Goal: Task Accomplishment & Management: Manage account settings

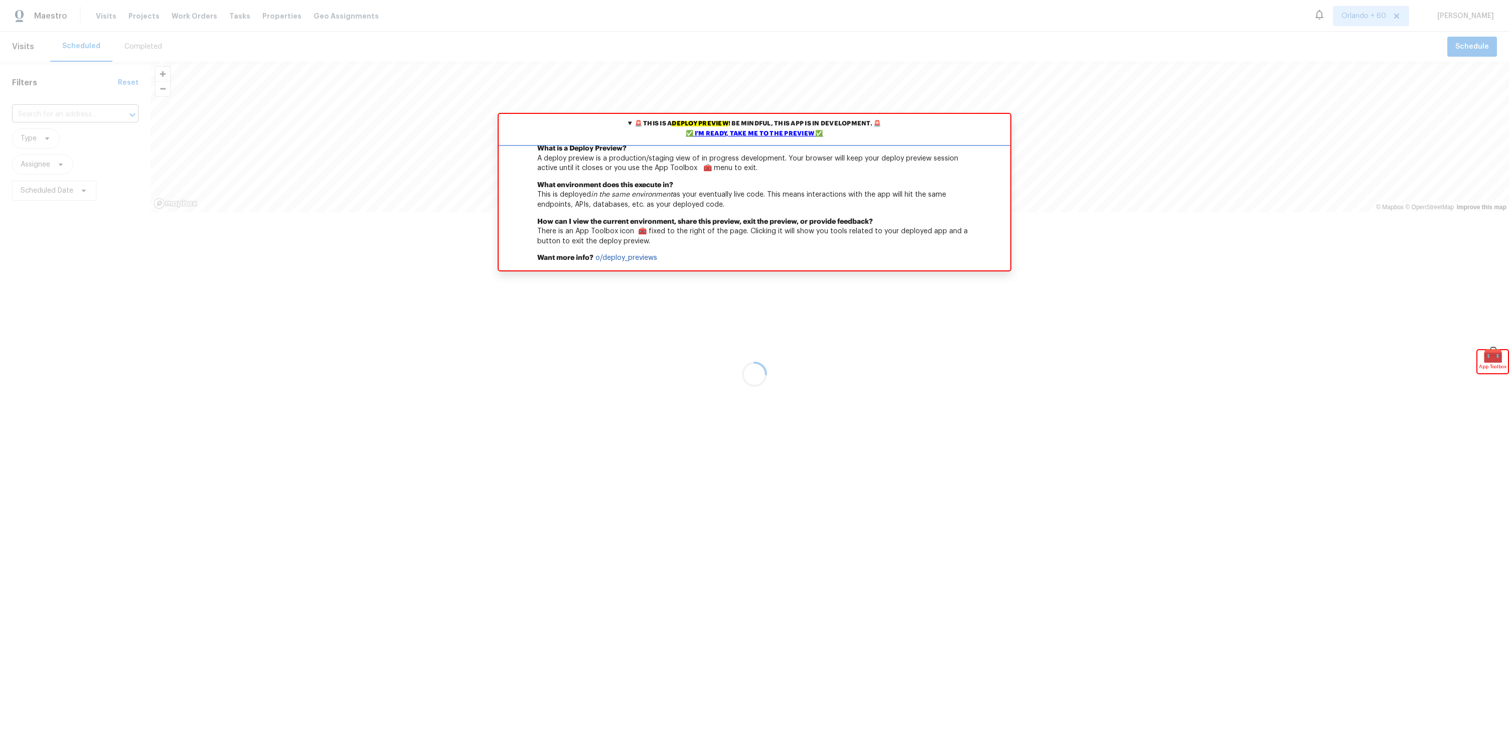
click at [712, 133] on div "✅ I'm ready, take me to the preview ✅" at bounding box center [754, 134] width 507 height 10
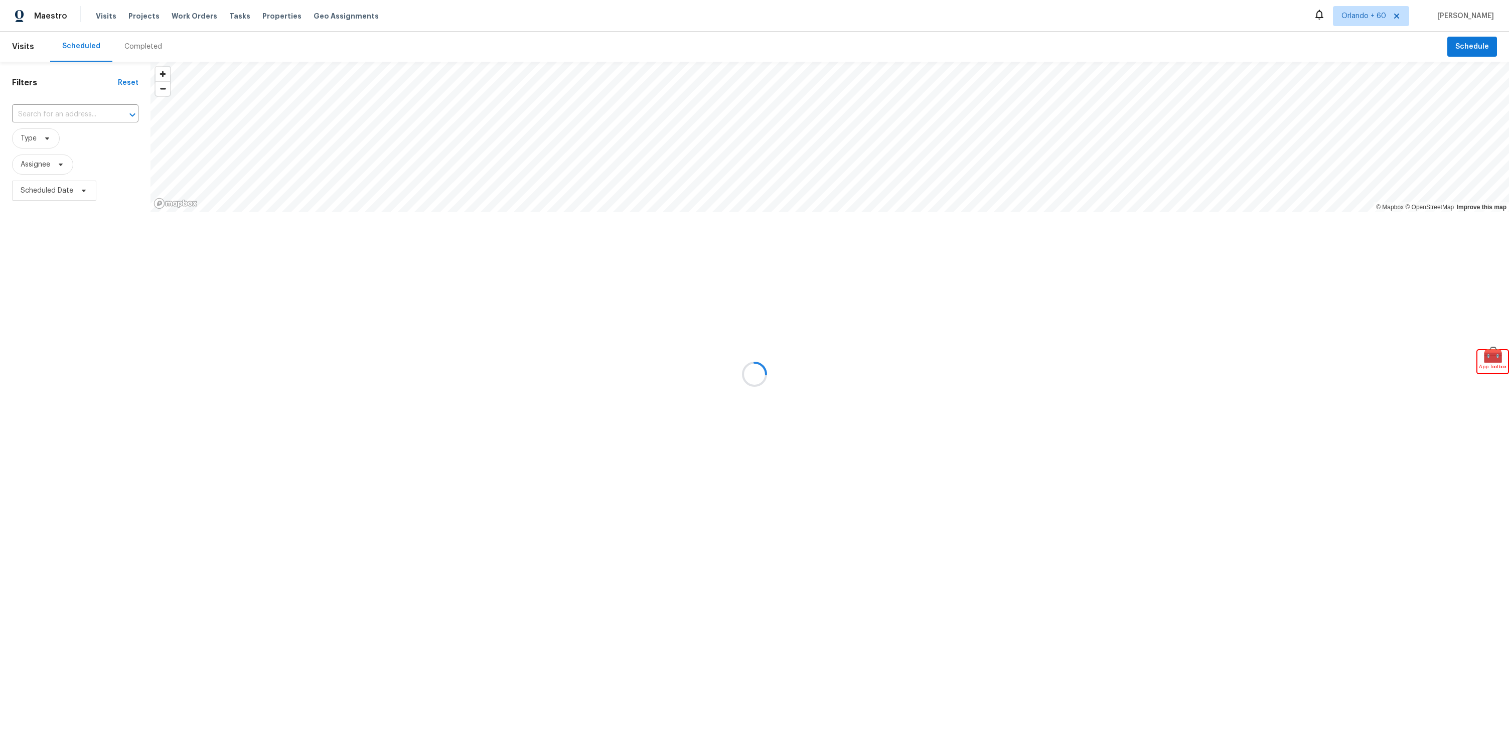
click at [1345, 20] on div at bounding box center [754, 374] width 1509 height 748
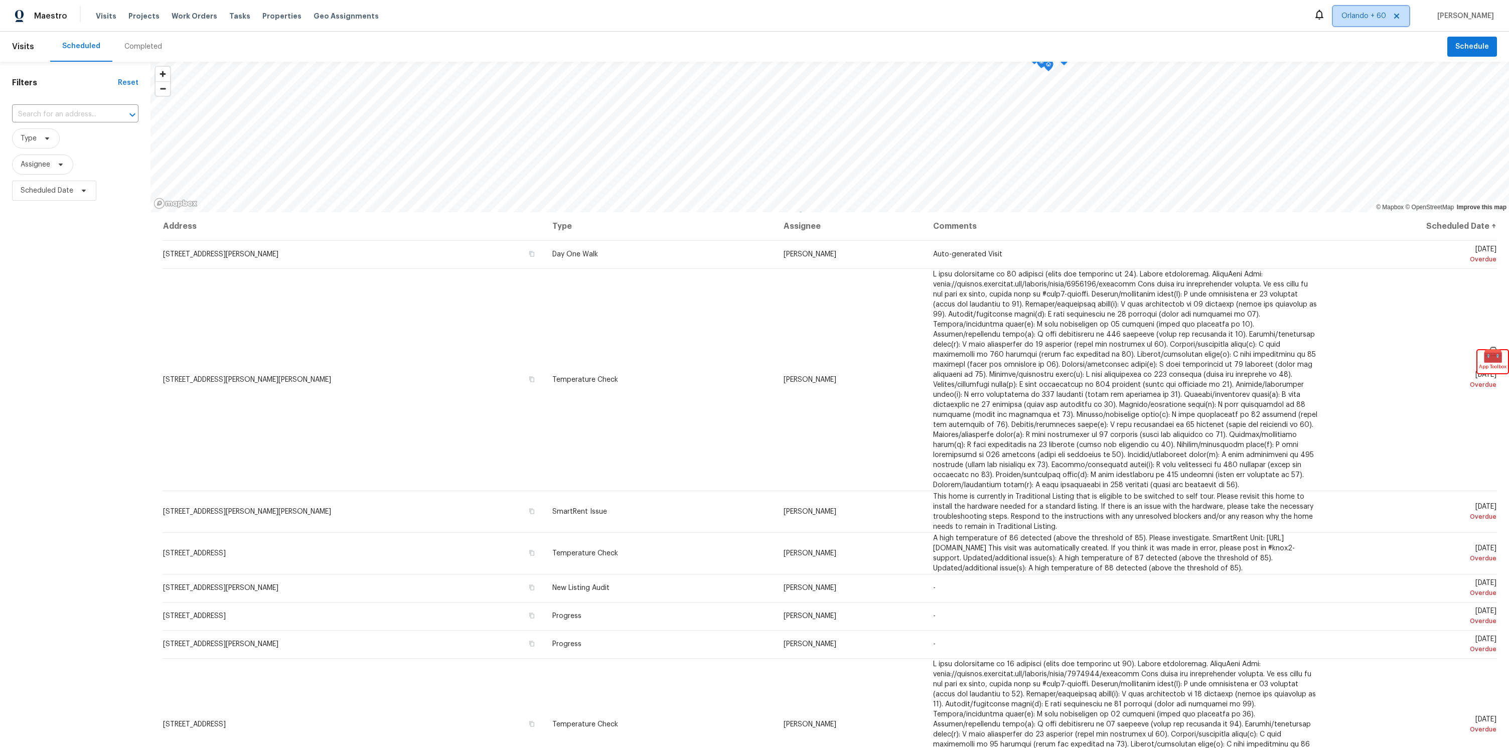
click at [1347, 16] on span "Orlando + 60" at bounding box center [1363, 16] width 45 height 10
click at [1203, 53] on div "Scheduled Completed" at bounding box center [748, 47] width 1397 height 30
click at [1352, 12] on span "Orlando + 60" at bounding box center [1363, 16] width 45 height 10
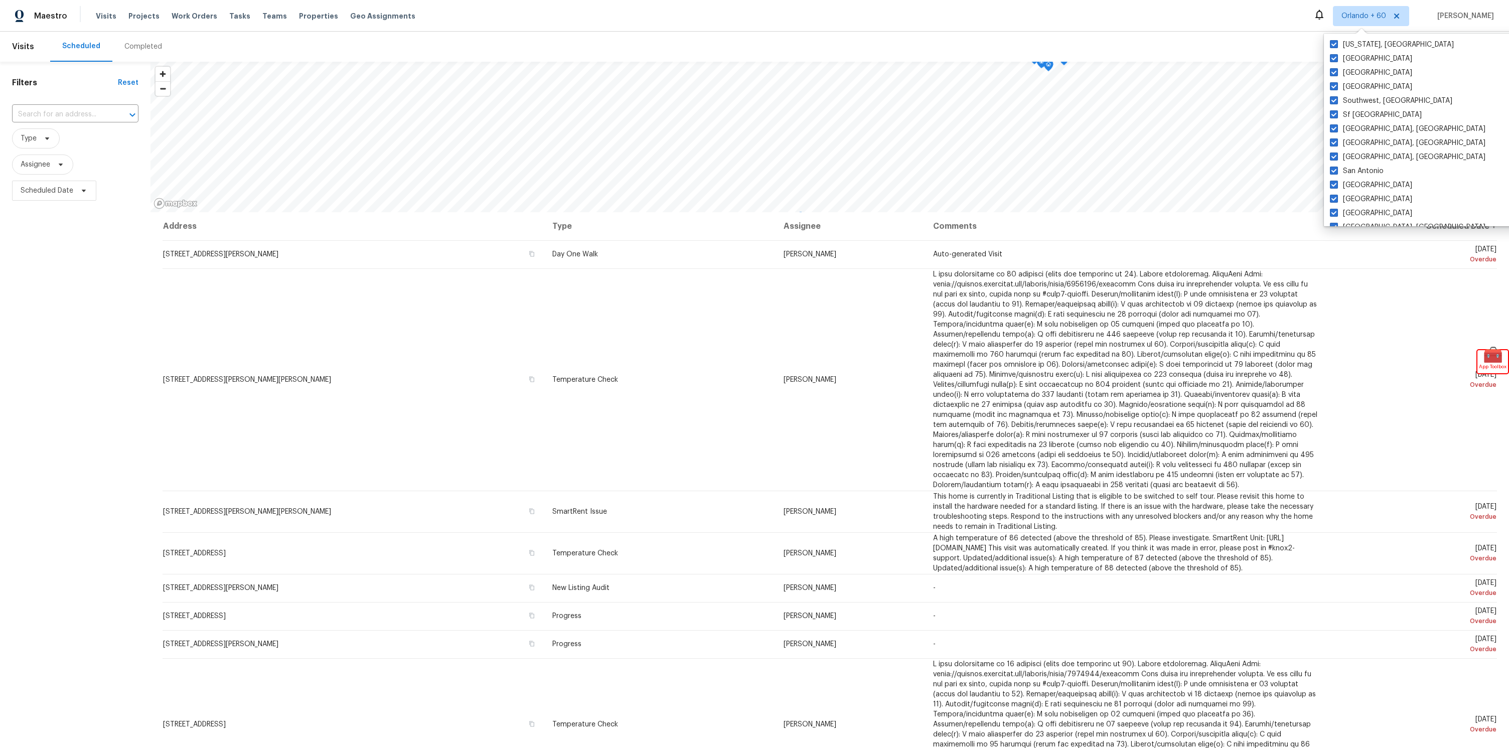
click at [1171, 37] on div "Scheduled Completed" at bounding box center [748, 47] width 1397 height 30
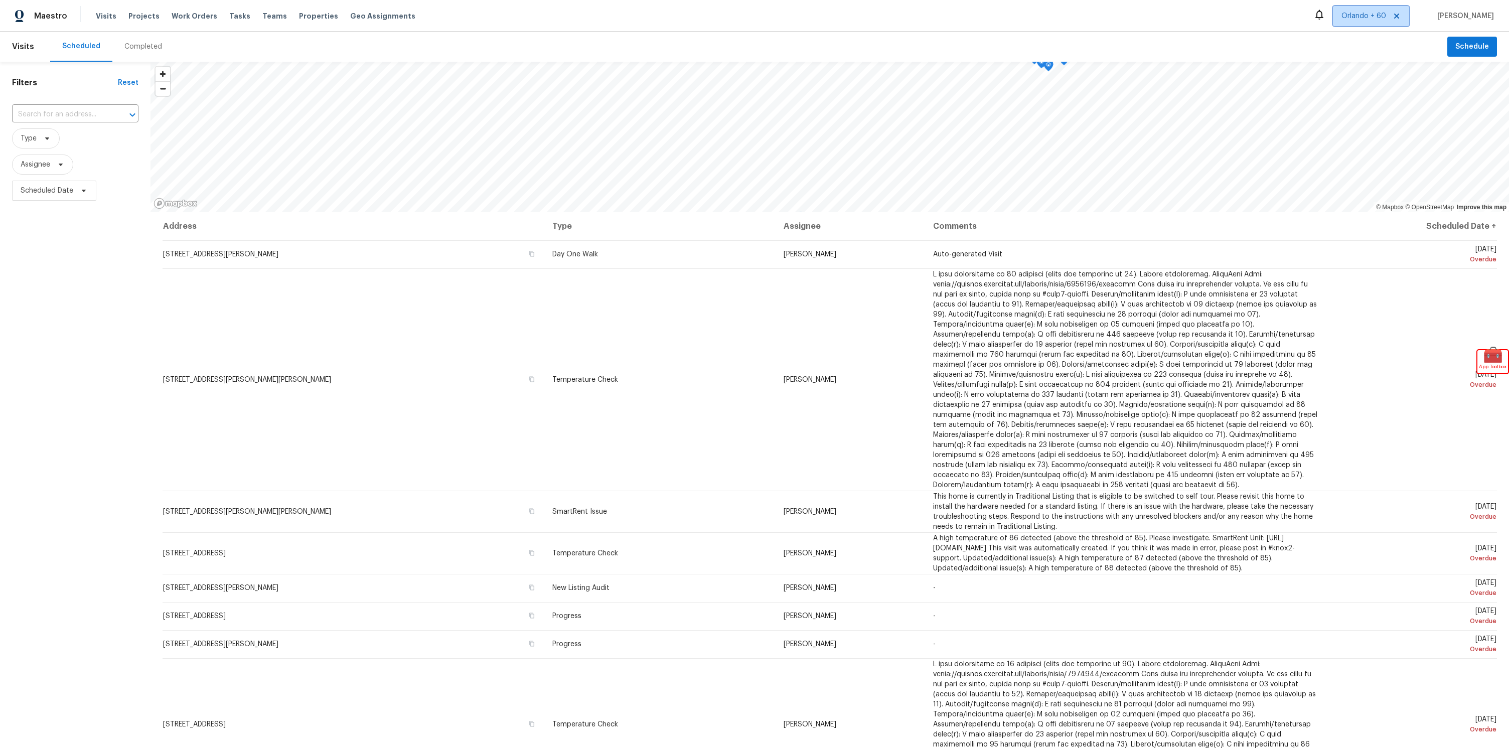
click at [1346, 21] on span "Orlando + 60" at bounding box center [1363, 16] width 45 height 10
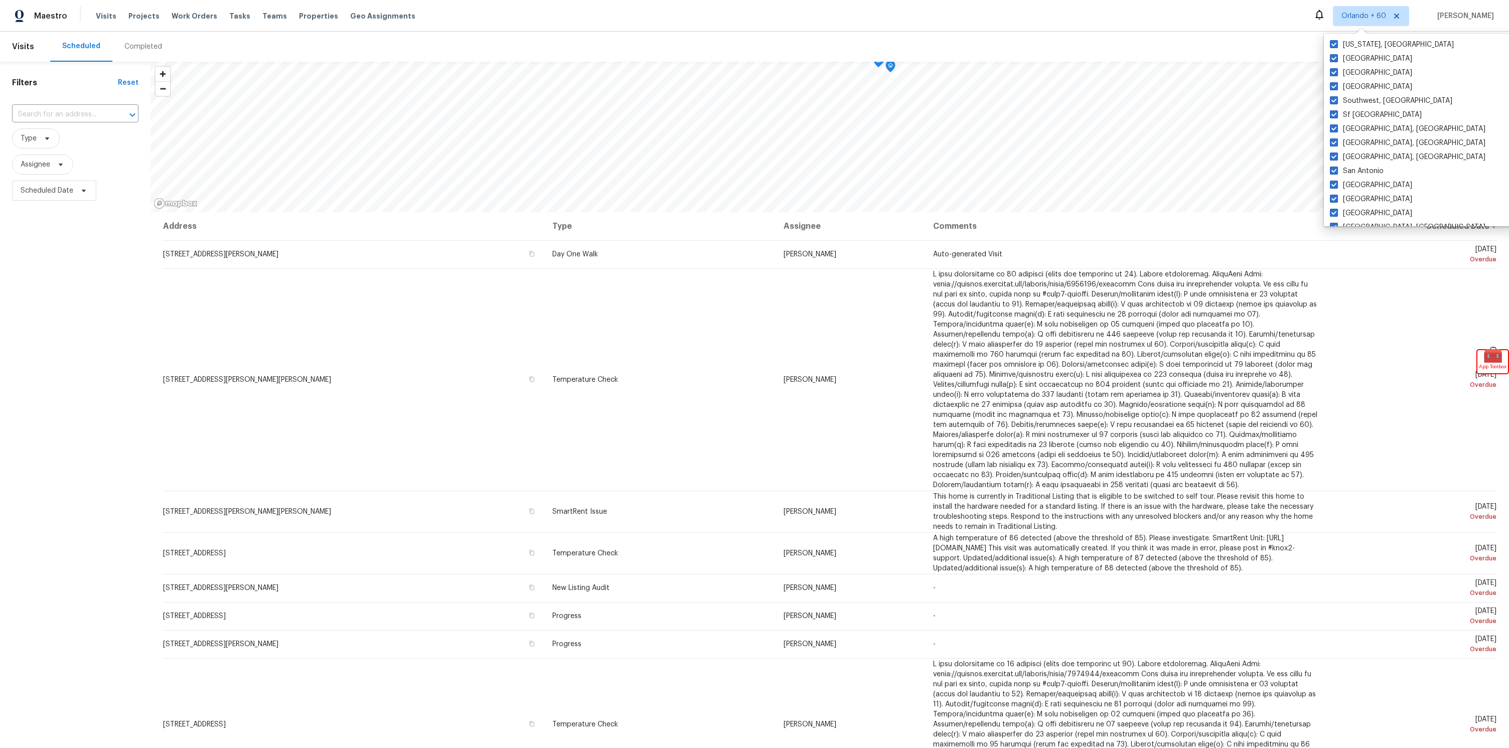
click at [1211, 38] on div "Scheduled Completed" at bounding box center [748, 47] width 1397 height 30
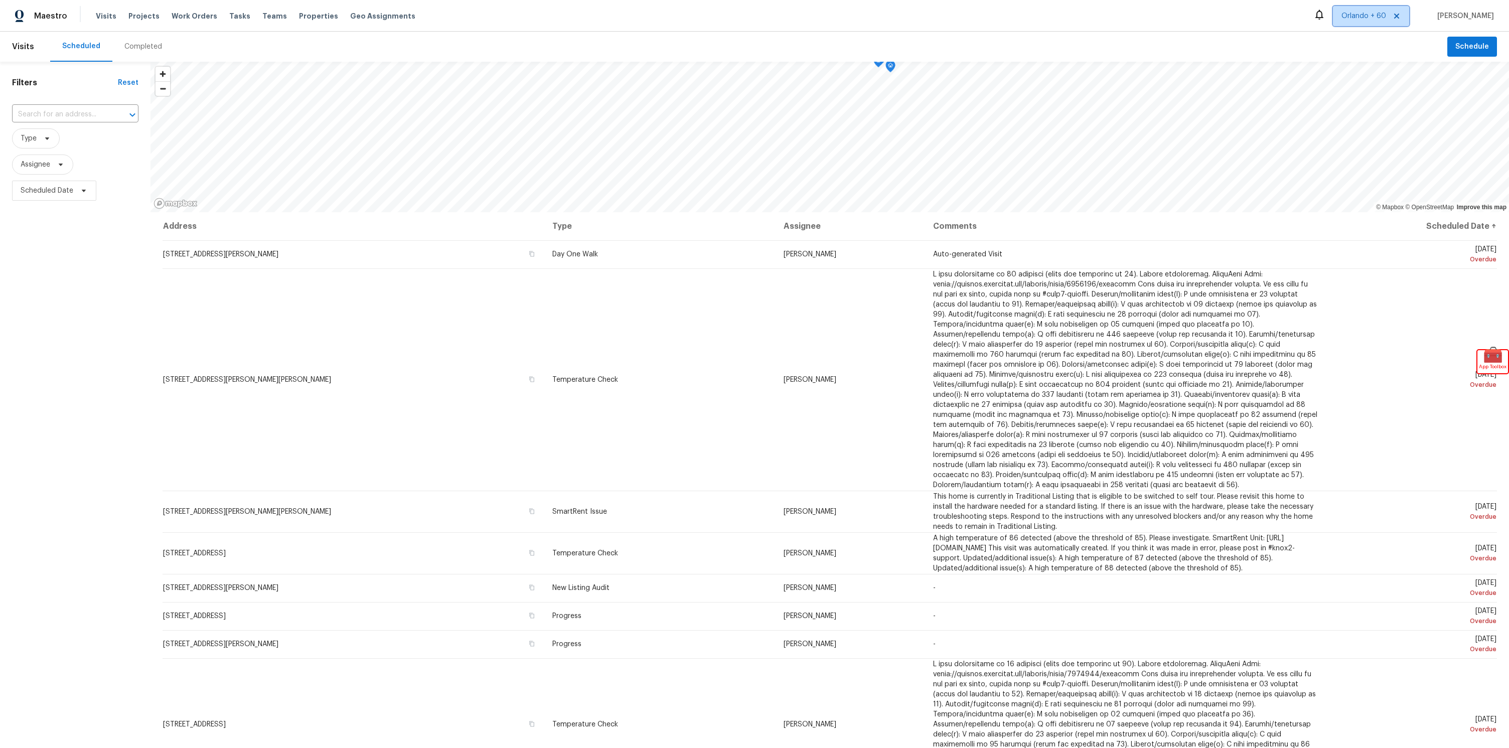
click at [1363, 15] on span "Orlando + 60" at bounding box center [1363, 16] width 45 height 10
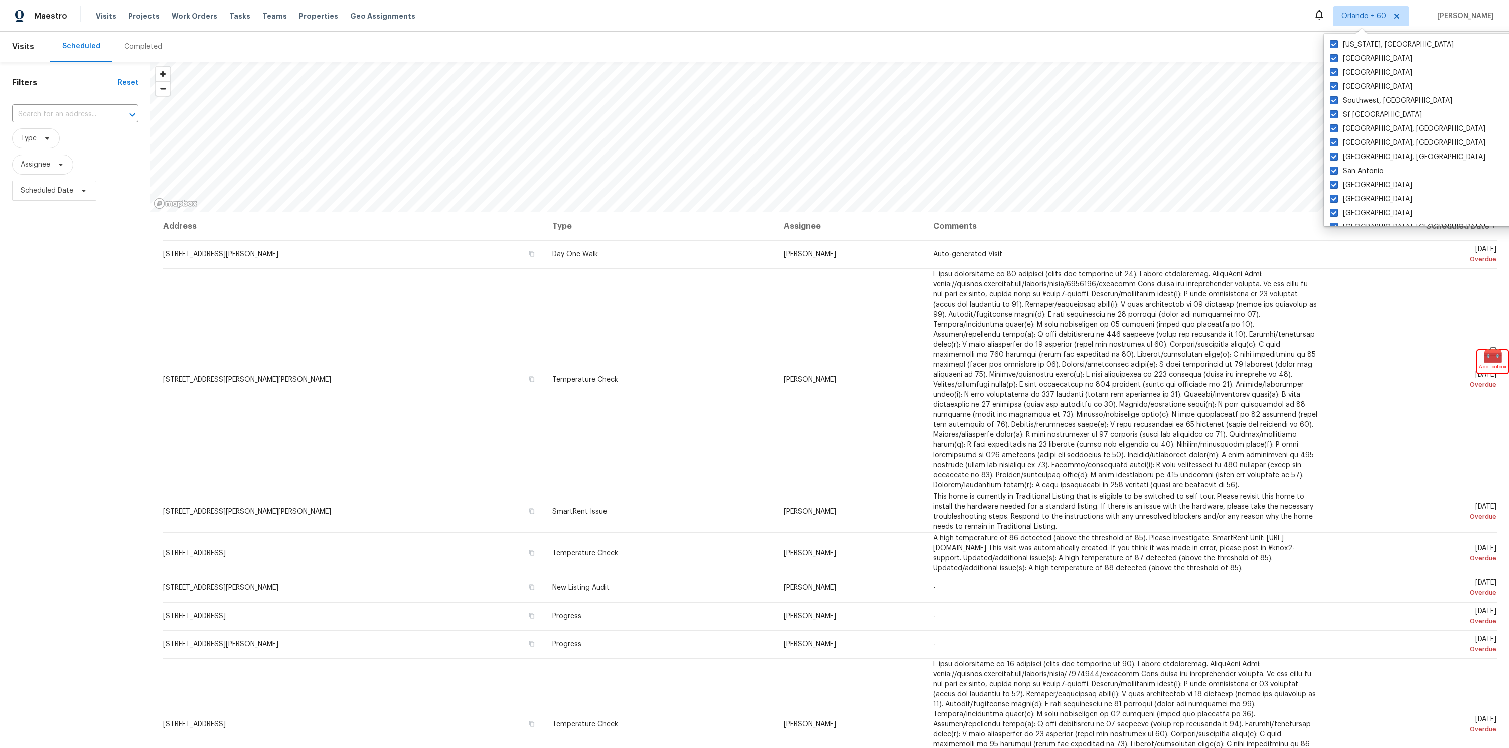
click at [1165, 44] on div "Scheduled Completed" at bounding box center [748, 47] width 1397 height 30
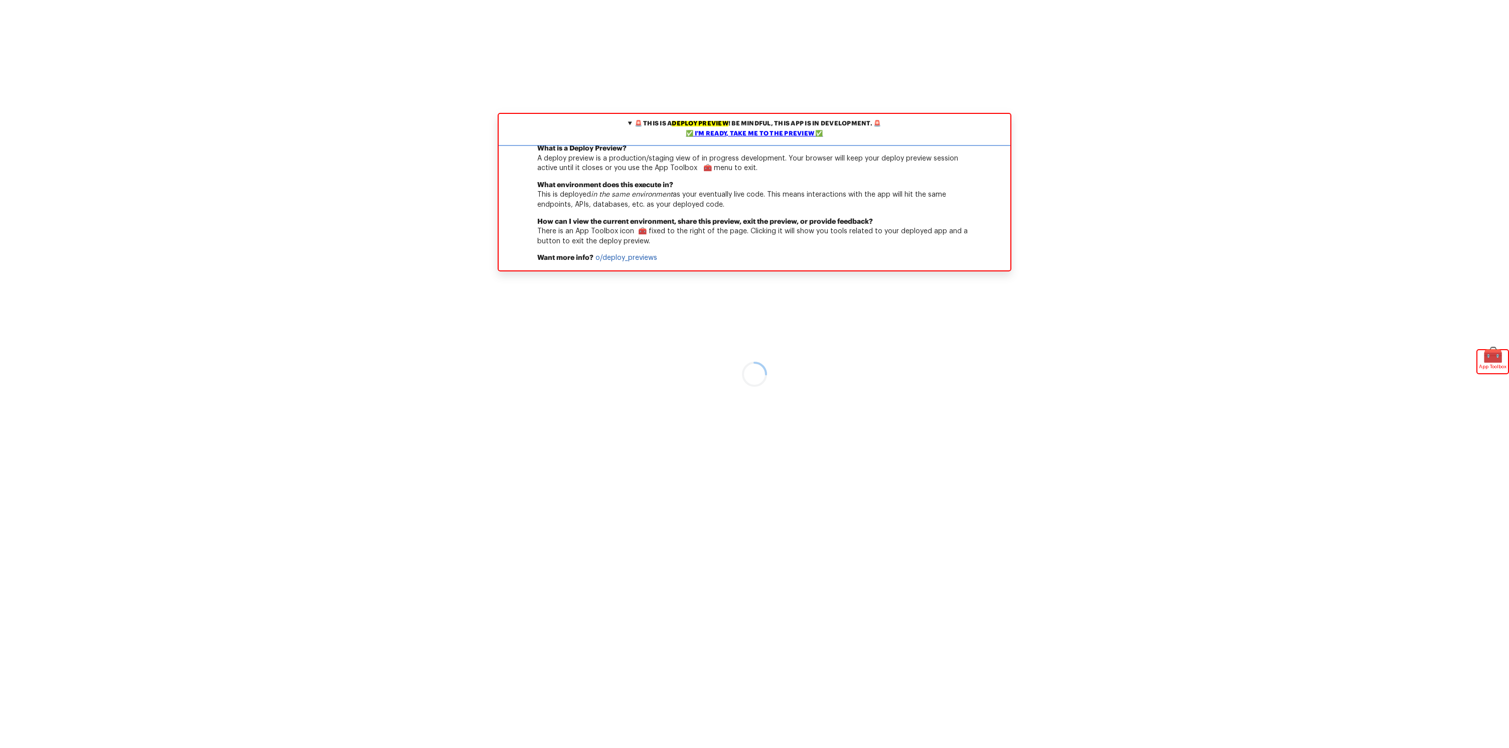
click at [790, 141] on summary "🚨 This is a deploy preview ! Be mindful, this app is in development. 🚨 ✅ I'm re…" at bounding box center [755, 129] width 512 height 30
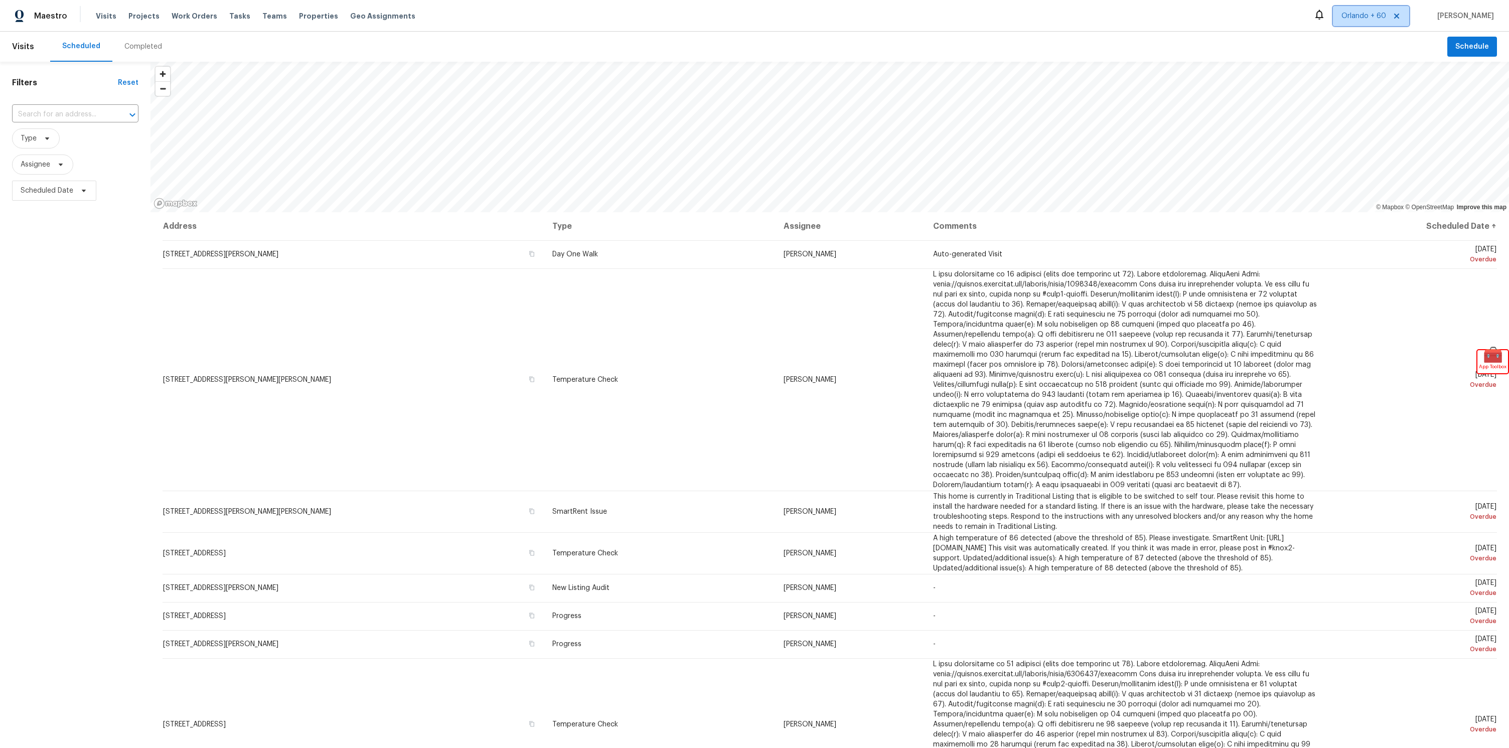
click at [1350, 17] on span "Orlando + 60" at bounding box center [1363, 16] width 45 height 10
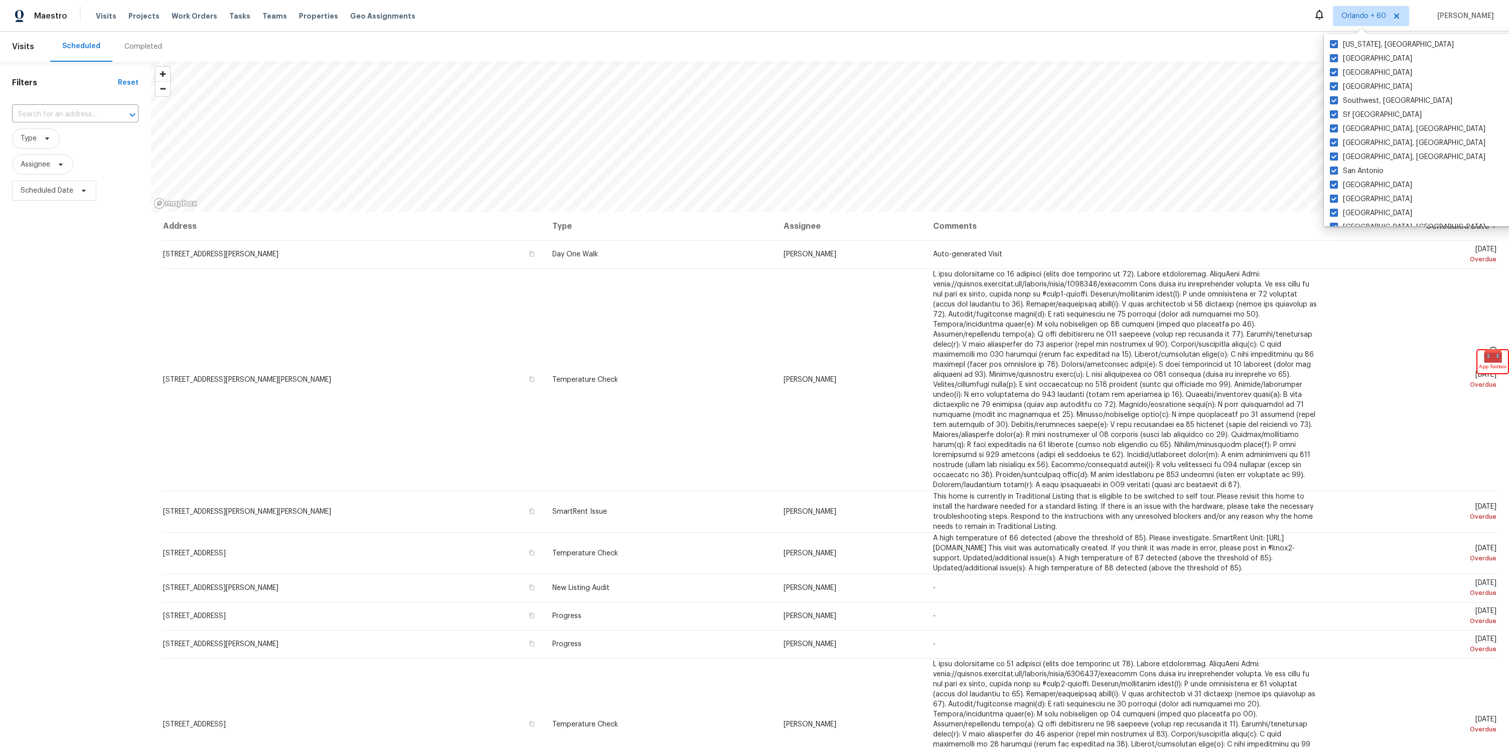
click at [1215, 55] on div "Scheduled Completed" at bounding box center [748, 47] width 1397 height 30
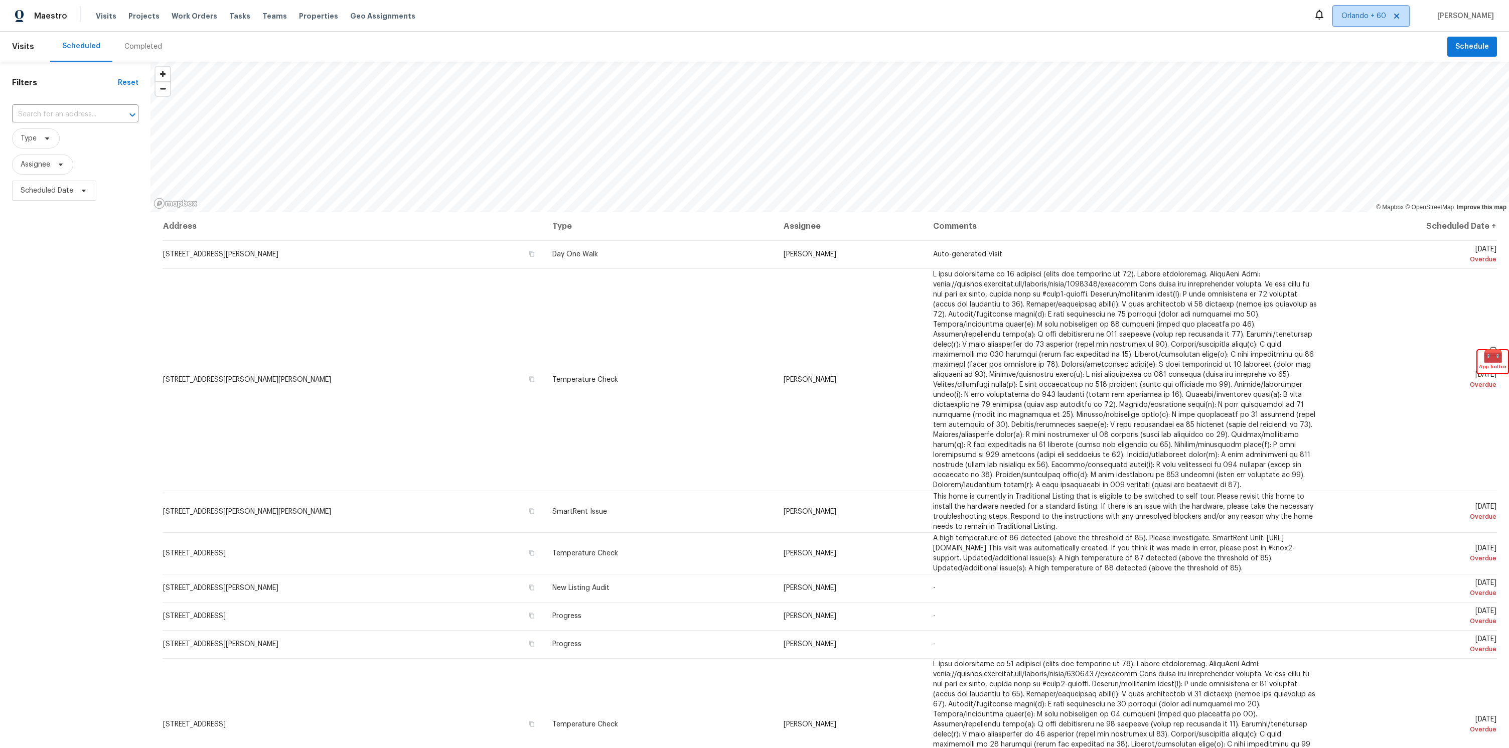
click at [1349, 23] on span "Orlando + 60" at bounding box center [1371, 16] width 76 height 20
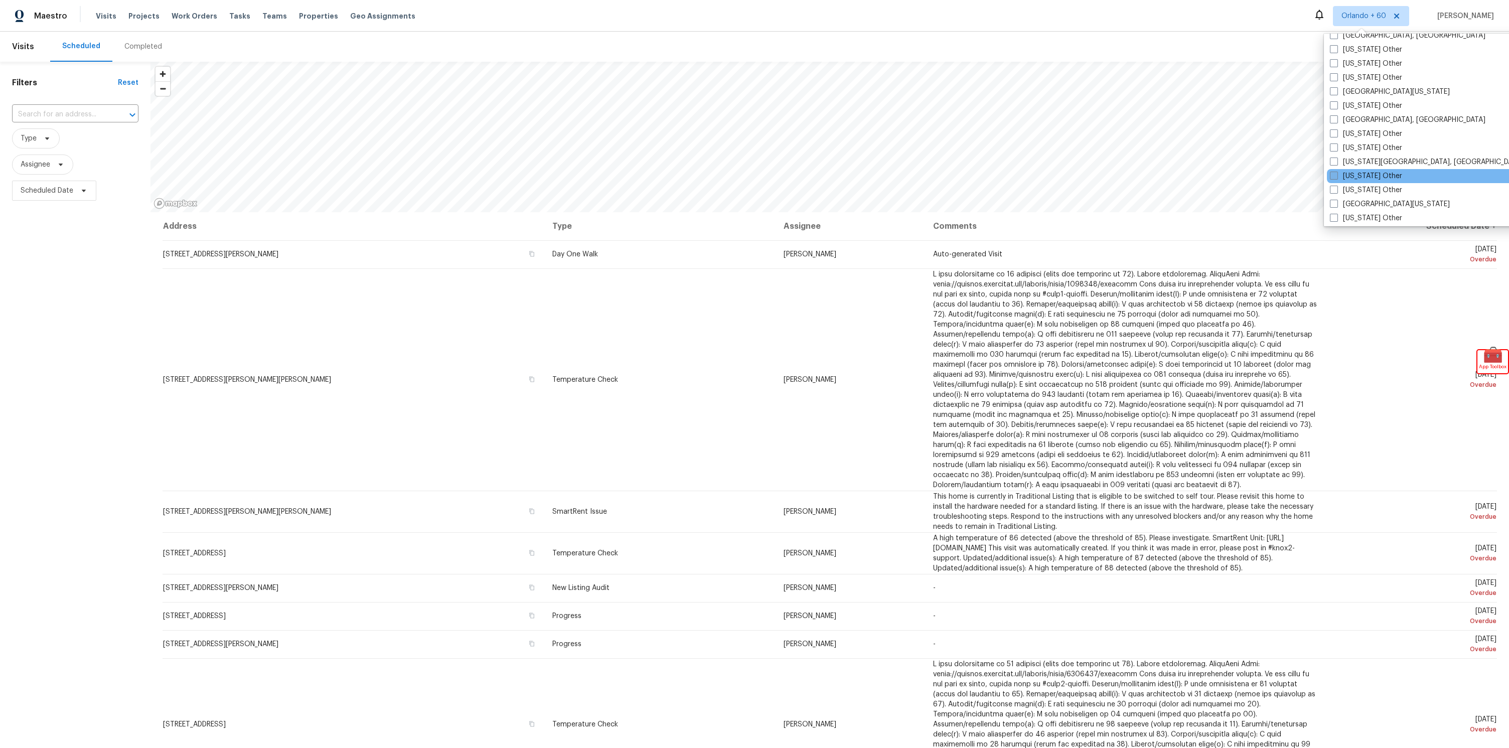
scroll to position [1515, 0]
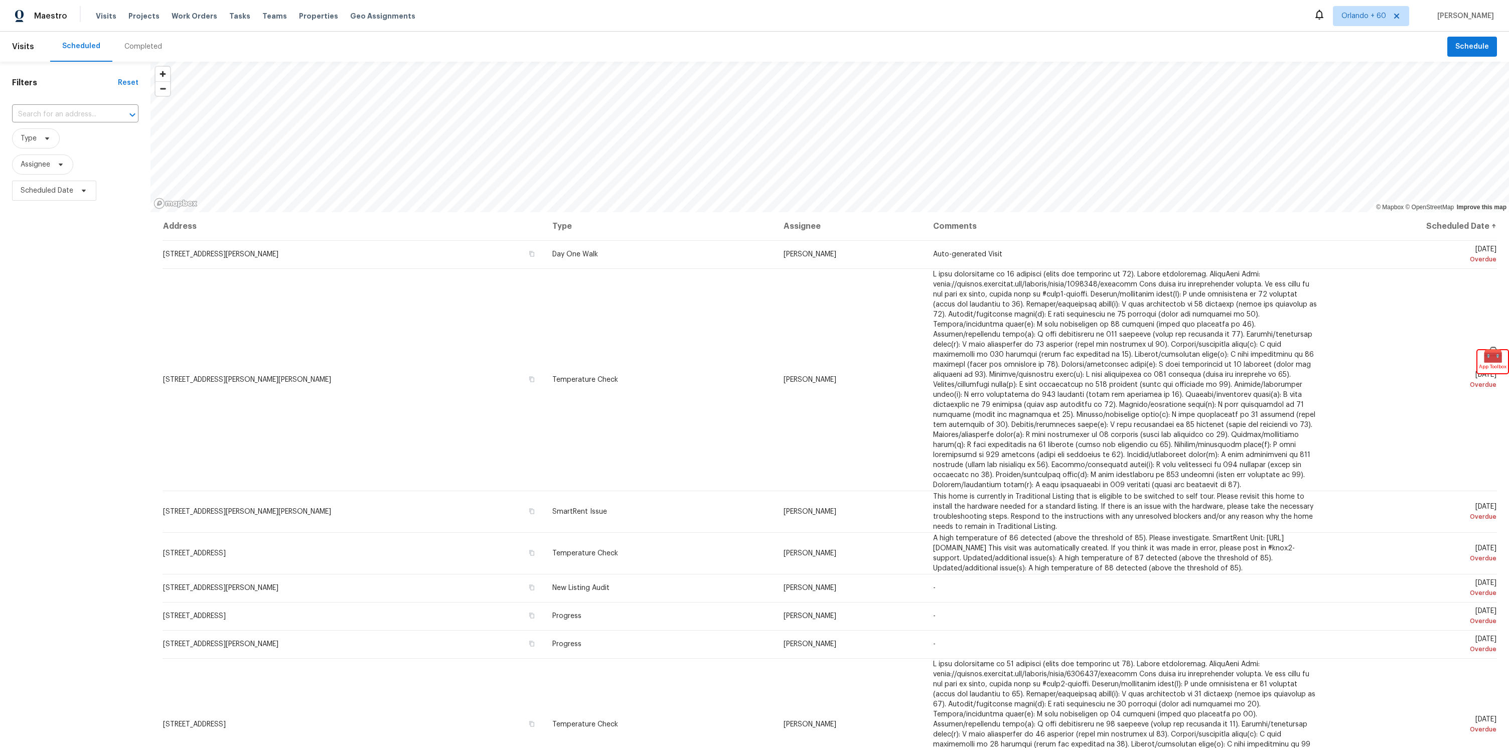
click at [1173, 43] on div "Scheduled Completed" at bounding box center [748, 47] width 1397 height 30
click at [1215, 30] on div "Maestro Visits Projects Work Orders Tasks Teams Properties Geo Assignments Orla…" at bounding box center [754, 16] width 1509 height 32
click at [1341, 17] on span "Orlando + 60" at bounding box center [1363, 16] width 45 height 10
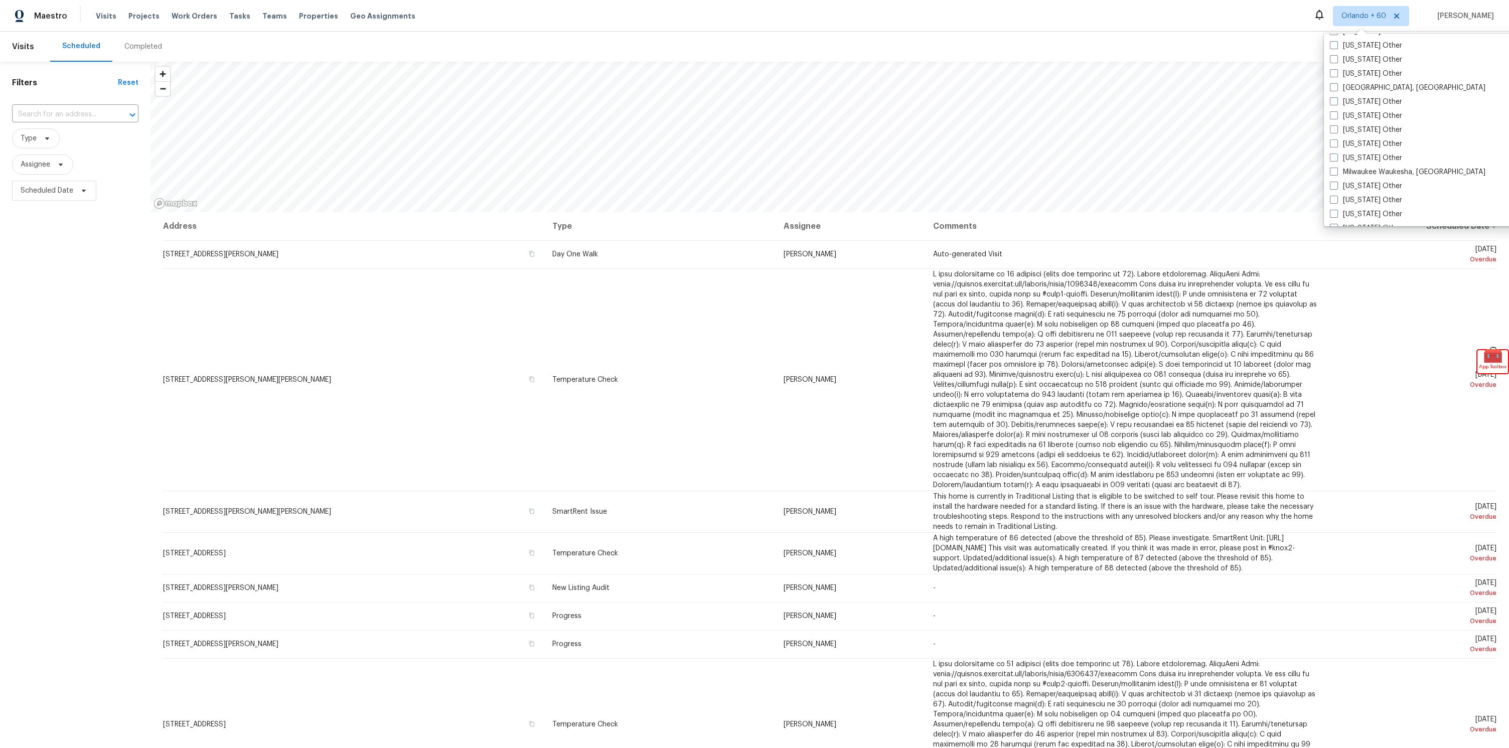
scroll to position [816, 0]
click at [1103, 32] on div "Scheduled Completed" at bounding box center [748, 47] width 1397 height 30
